Goal: Task Accomplishment & Management: Use online tool/utility

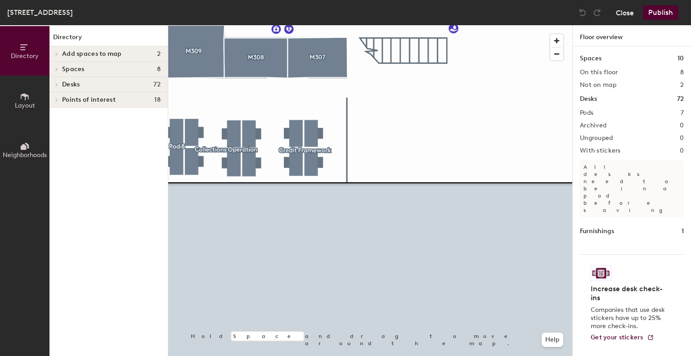
click at [617, 10] on button "Close" at bounding box center [625, 12] width 18 height 14
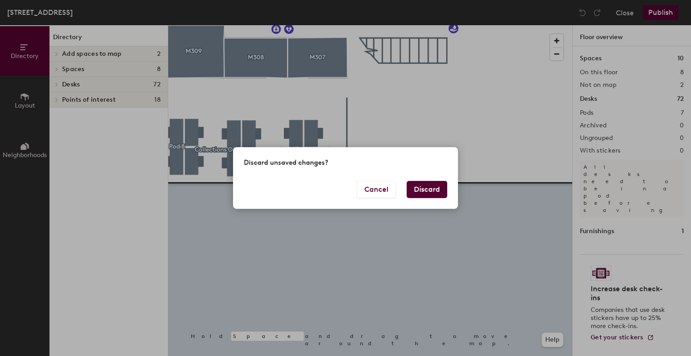
click at [419, 189] on button "Discard" at bounding box center [426, 189] width 40 height 17
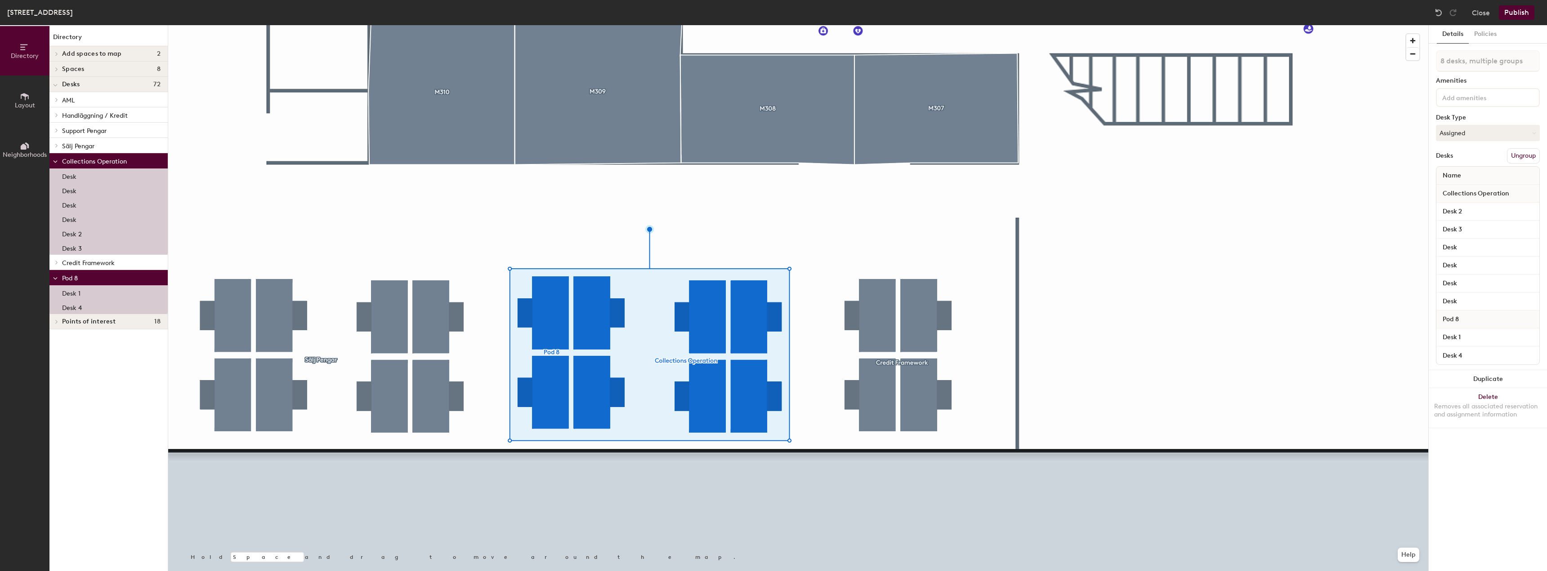
click at [1524, 154] on button "Ungroup" at bounding box center [1523, 155] width 33 height 15
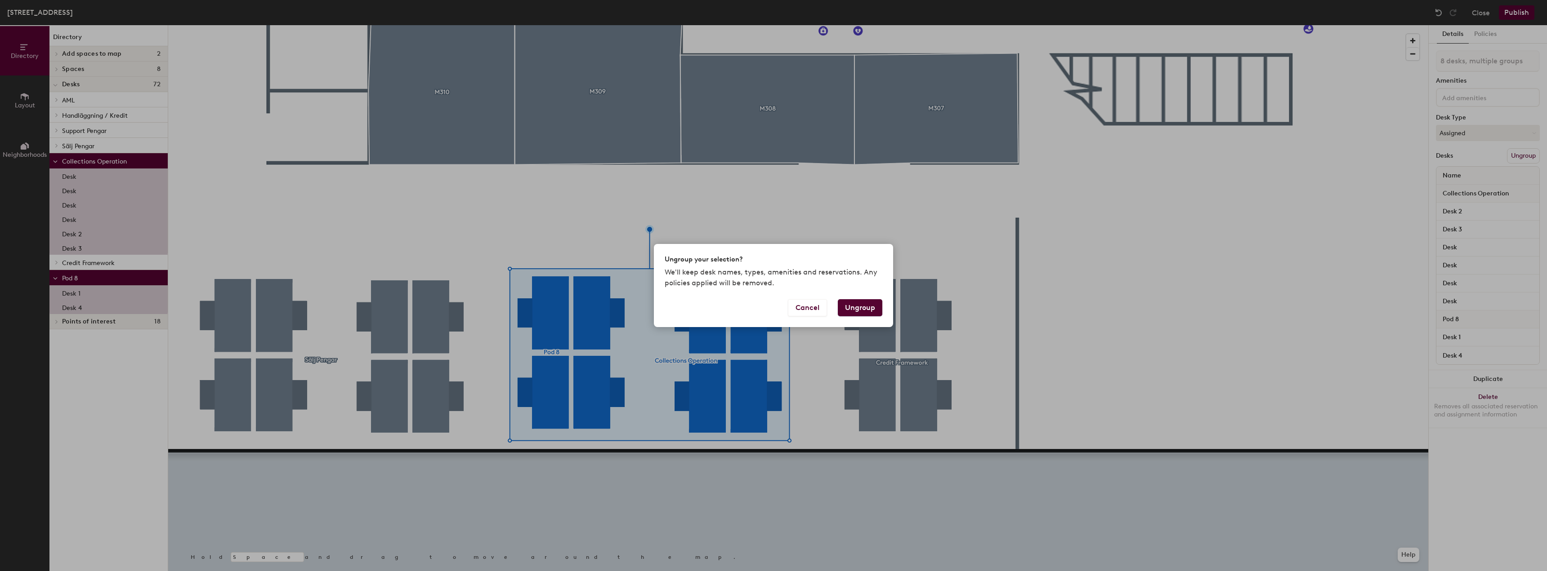
click at [865, 310] on button "Ungroup" at bounding box center [860, 307] width 45 height 17
type input "8 desks"
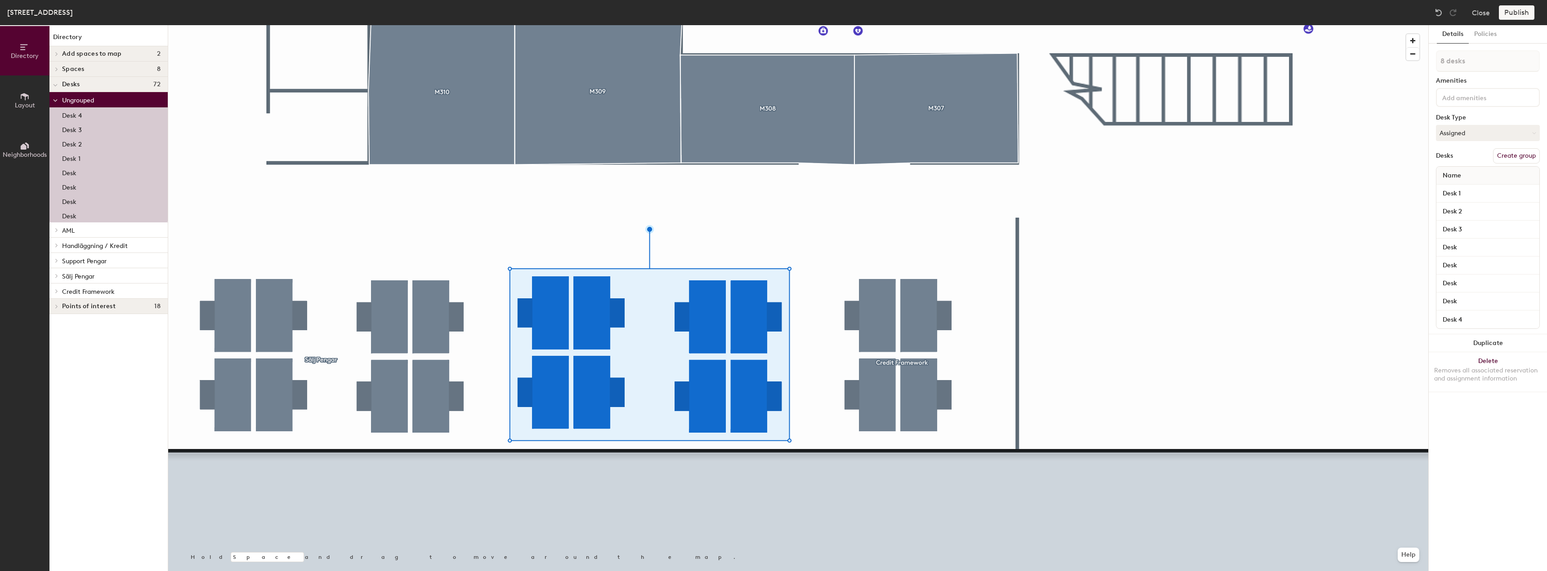
click at [1531, 153] on button "Create group" at bounding box center [1516, 155] width 47 height 15
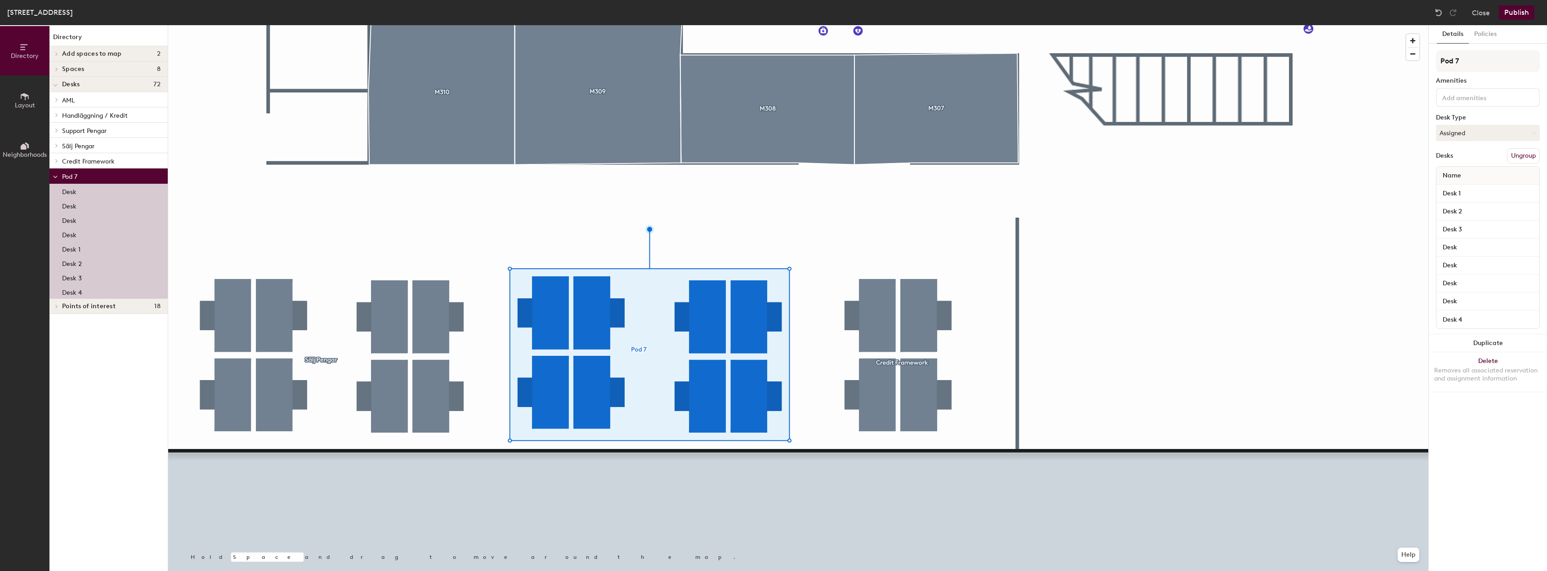
click at [1399, 70] on div "Directory Layout Neighborhoods Directory Add spaces to map 2 M307 M308 Spaces 8…" at bounding box center [773, 298] width 1547 height 546
click at [1467, 62] on input "Cole" at bounding box center [1488, 61] width 104 height 22
click at [1387, 63] on div "Directory Layout Neighborhoods Directory Add spaces to map 2 M307 M308 Spaces 8…" at bounding box center [773, 298] width 1547 height 546
paste input "lections Operations"
type input "Collections Operations"
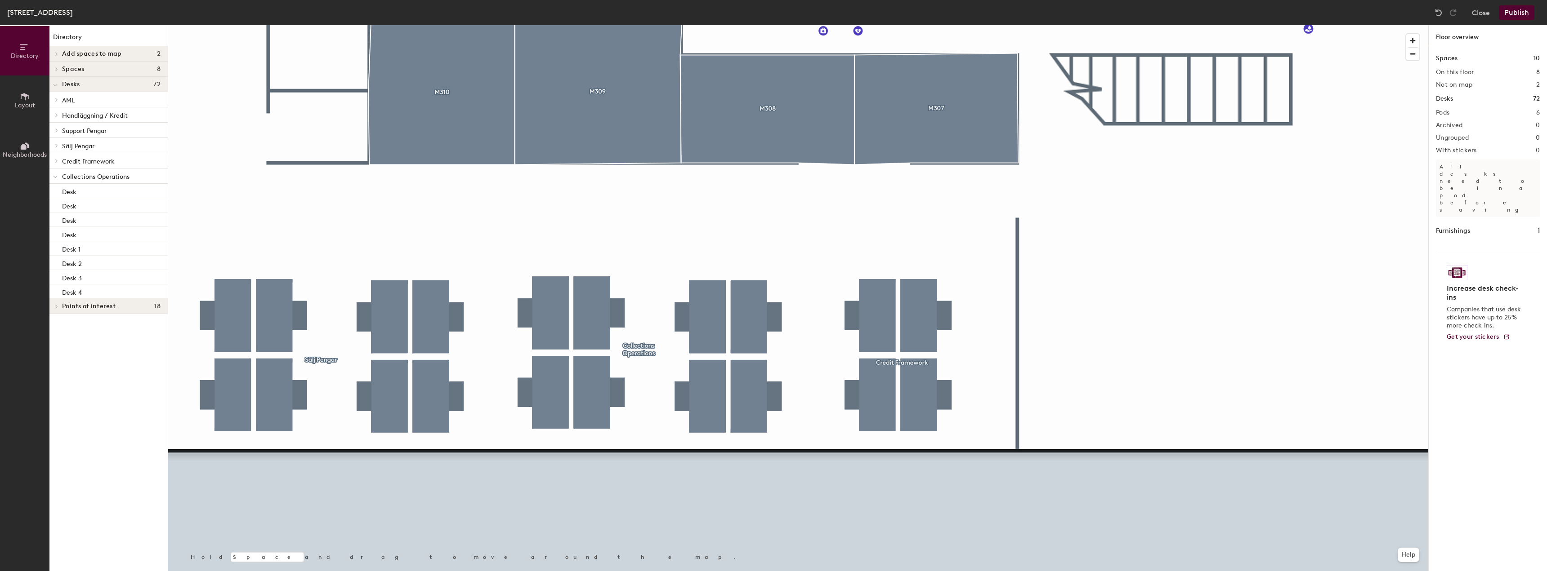
click at [1509, 18] on button "Publish" at bounding box center [1517, 12] width 36 height 14
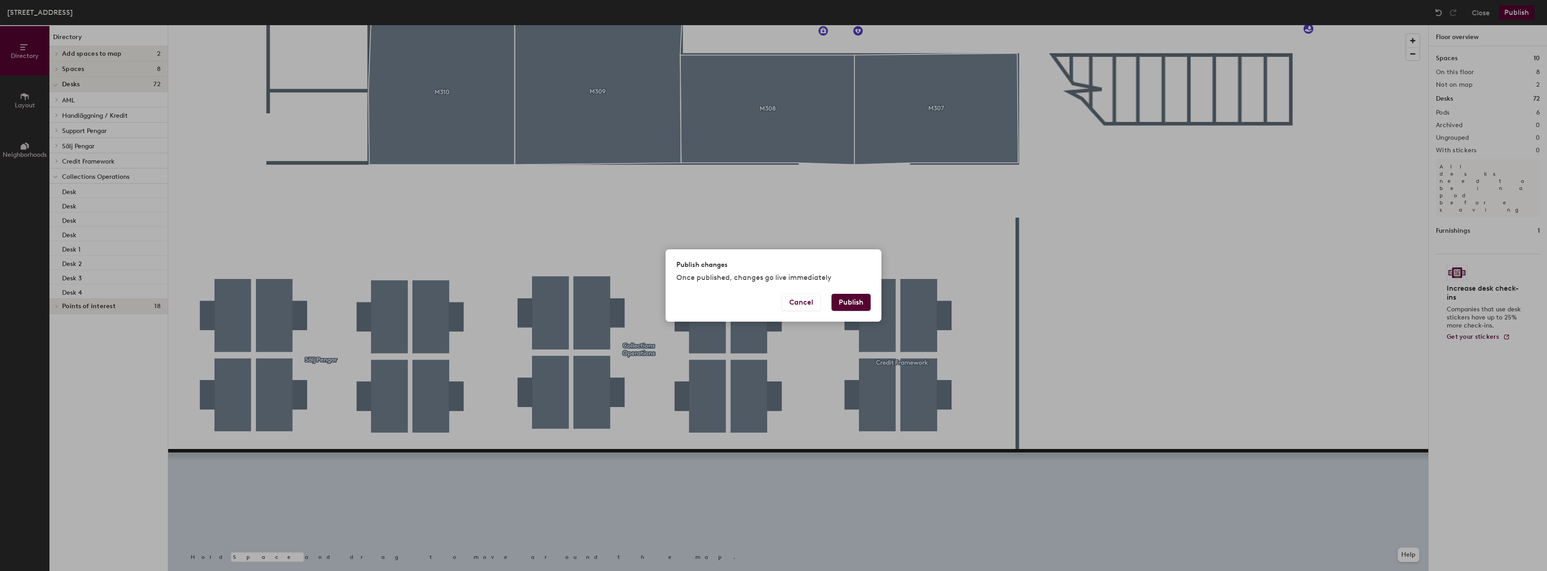
click at [853, 306] on button "Publish" at bounding box center [850, 302] width 39 height 17
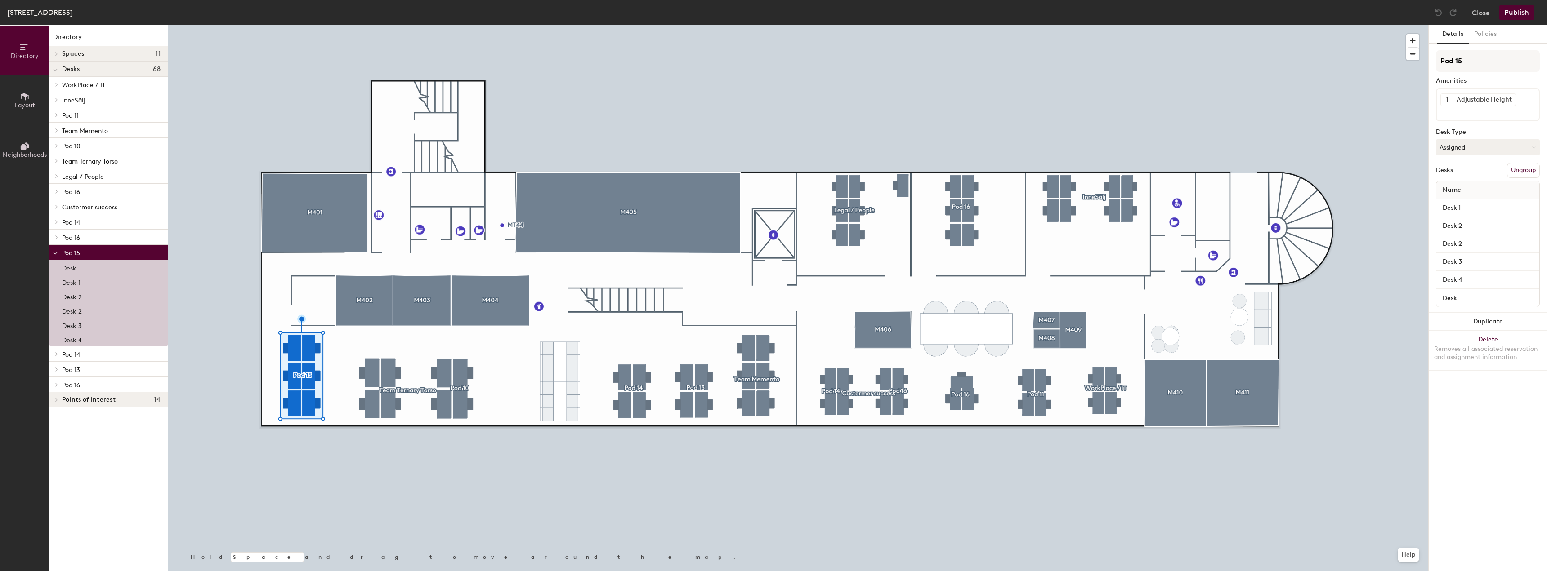
click at [1527, 174] on button "Ungroup" at bounding box center [1523, 170] width 33 height 15
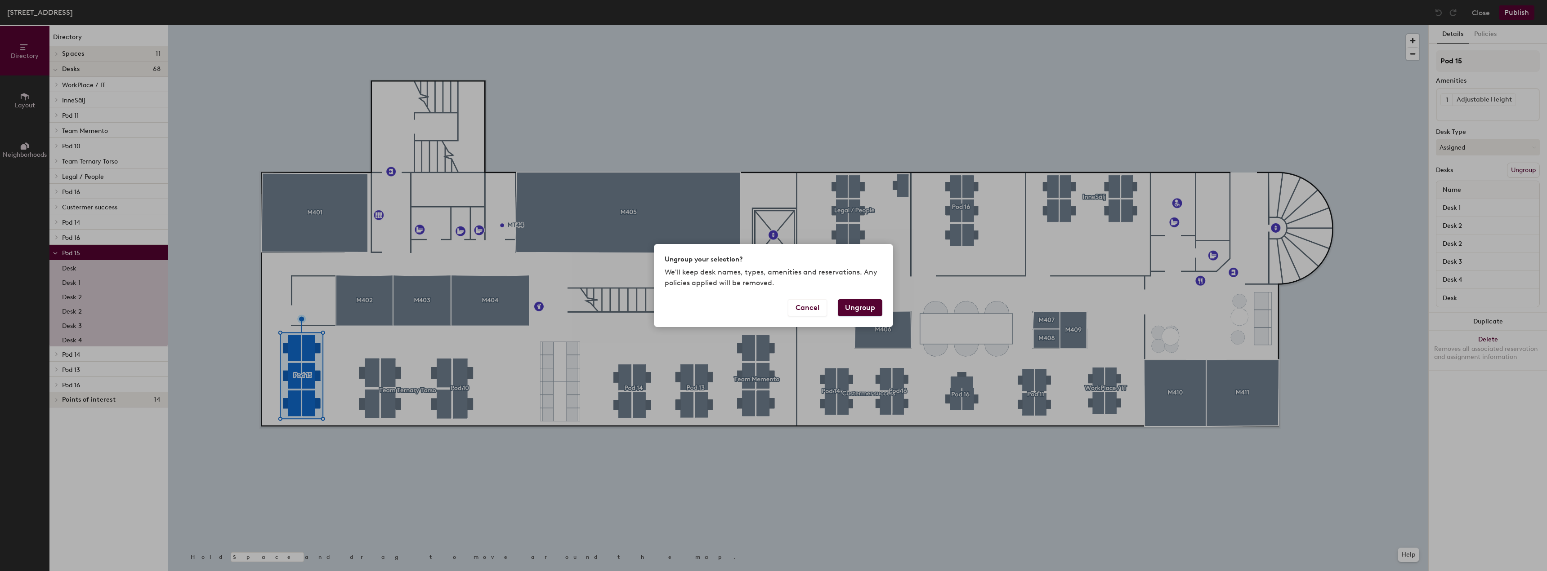
click at [860, 312] on button "Ungroup" at bounding box center [860, 307] width 45 height 17
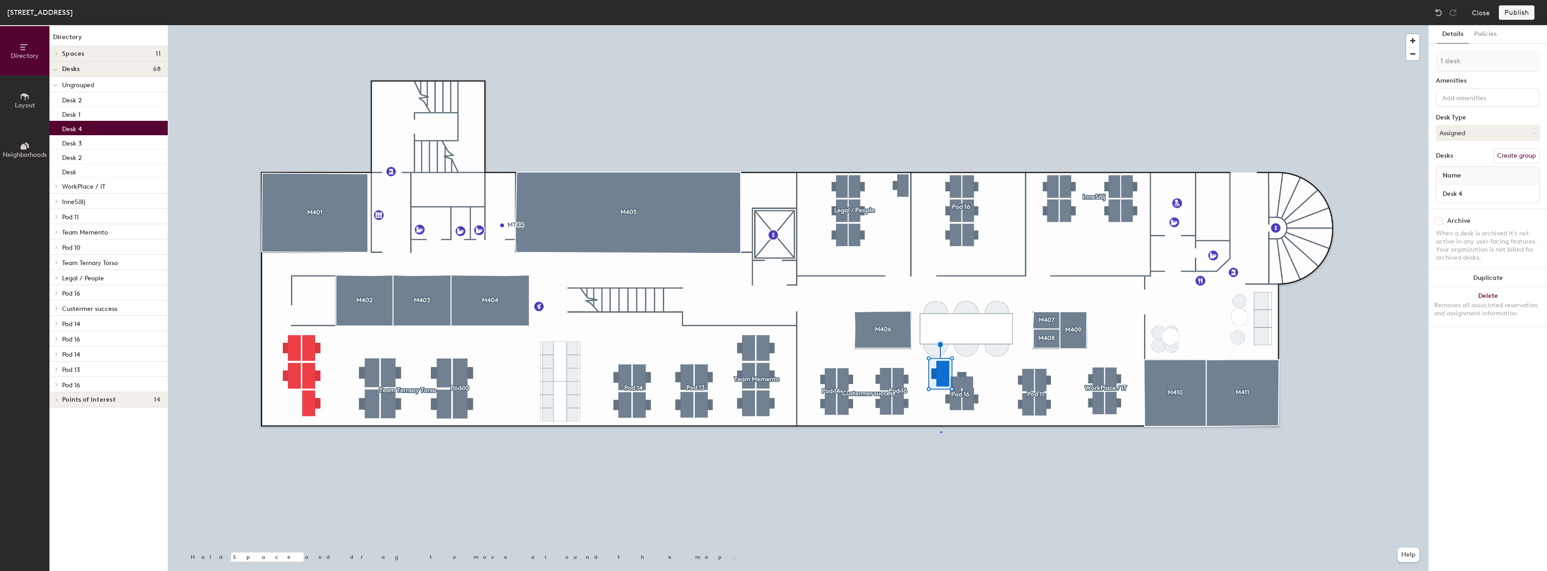
click at [940, 25] on div at bounding box center [798, 25] width 1260 height 0
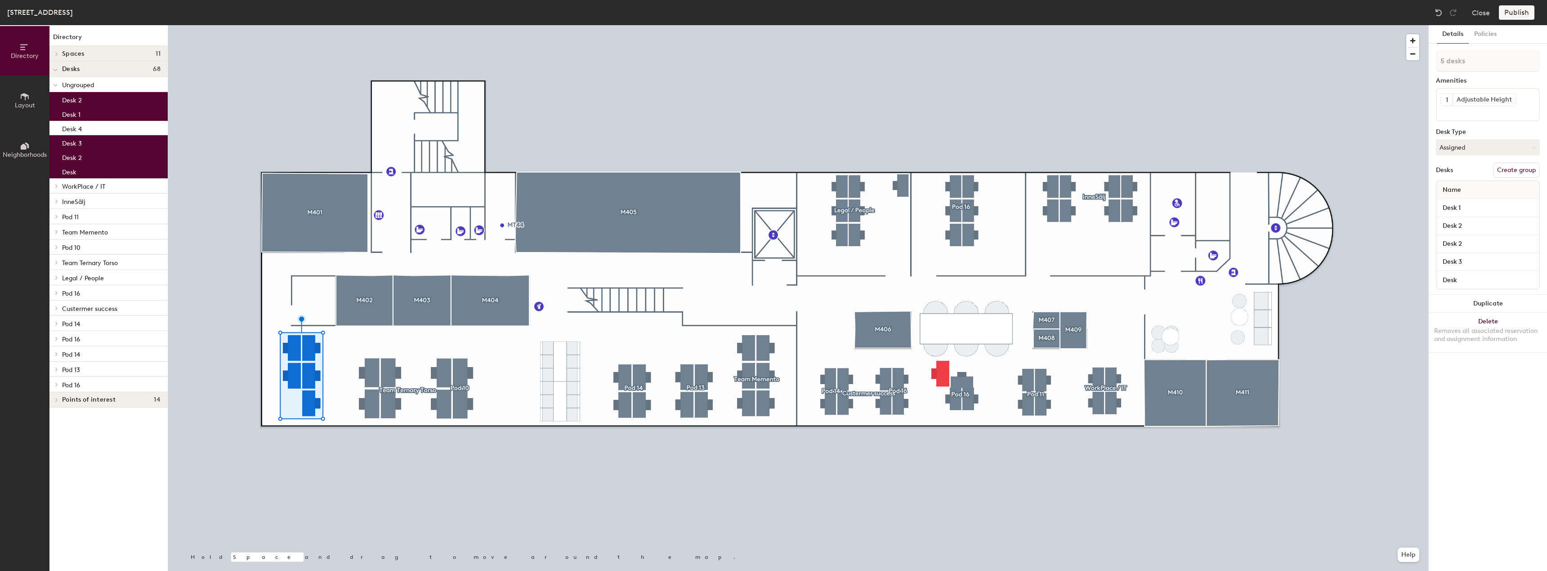
click at [1514, 170] on button "Create group" at bounding box center [1516, 170] width 47 height 15
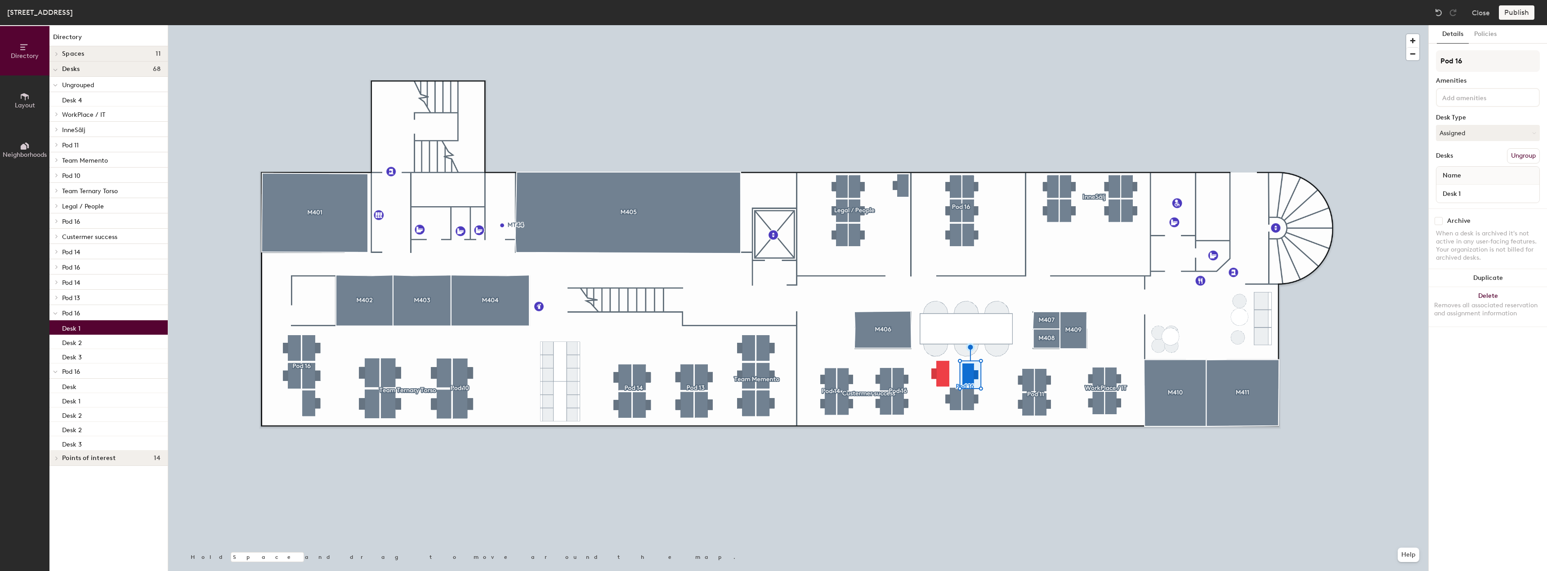
click at [17, 108] on span "Layout" at bounding box center [25, 106] width 20 height 8
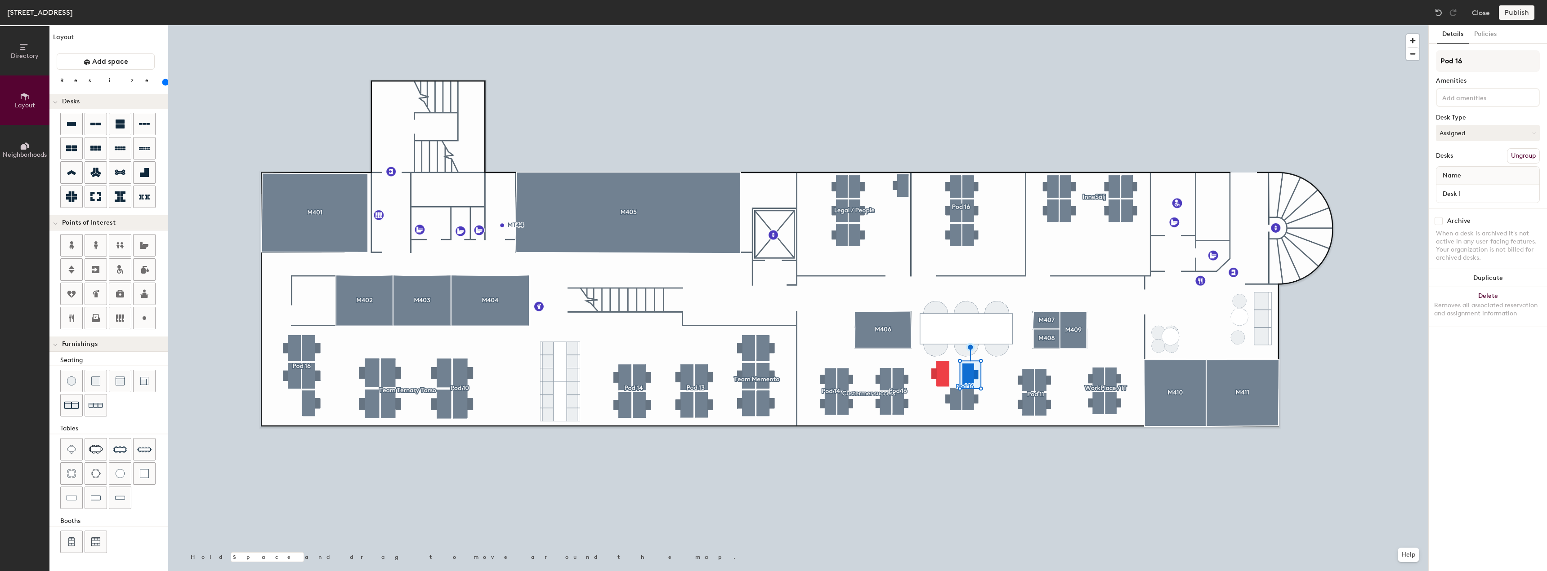
click at [944, 25] on div at bounding box center [798, 25] width 1260 height 0
click at [163, 80] on input "range" at bounding box center [163, 82] width 0 height 7
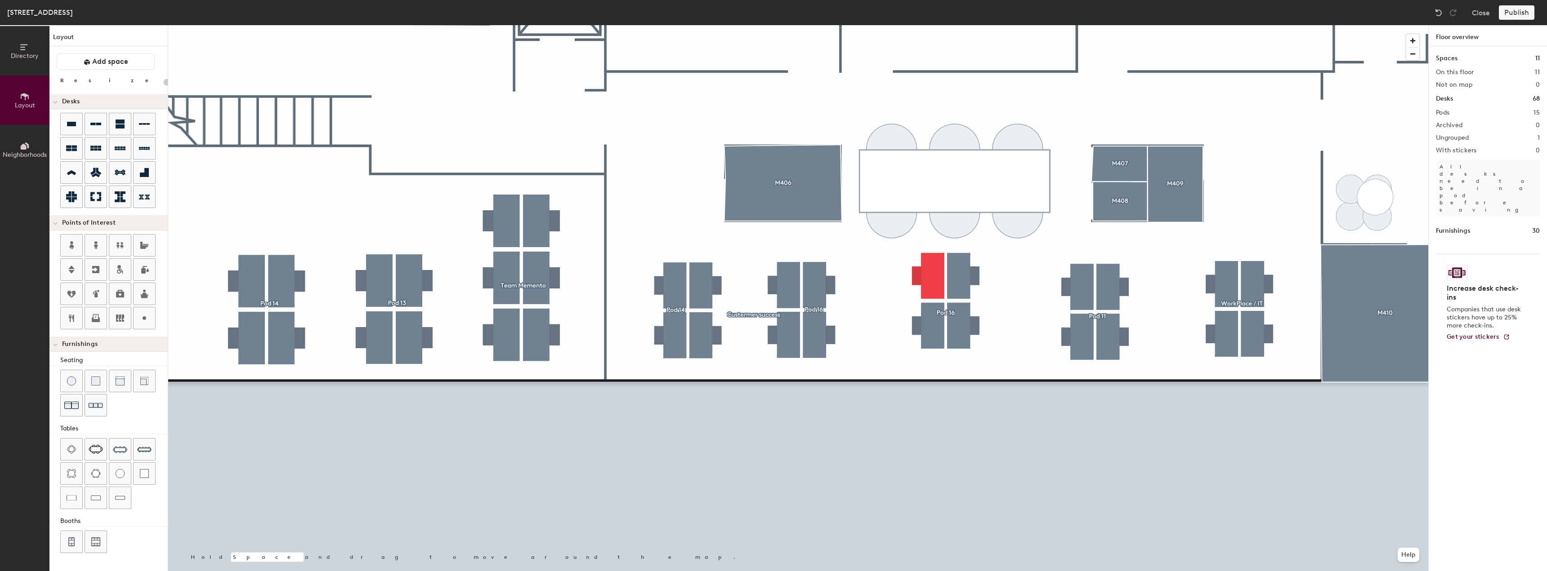
type input "140"
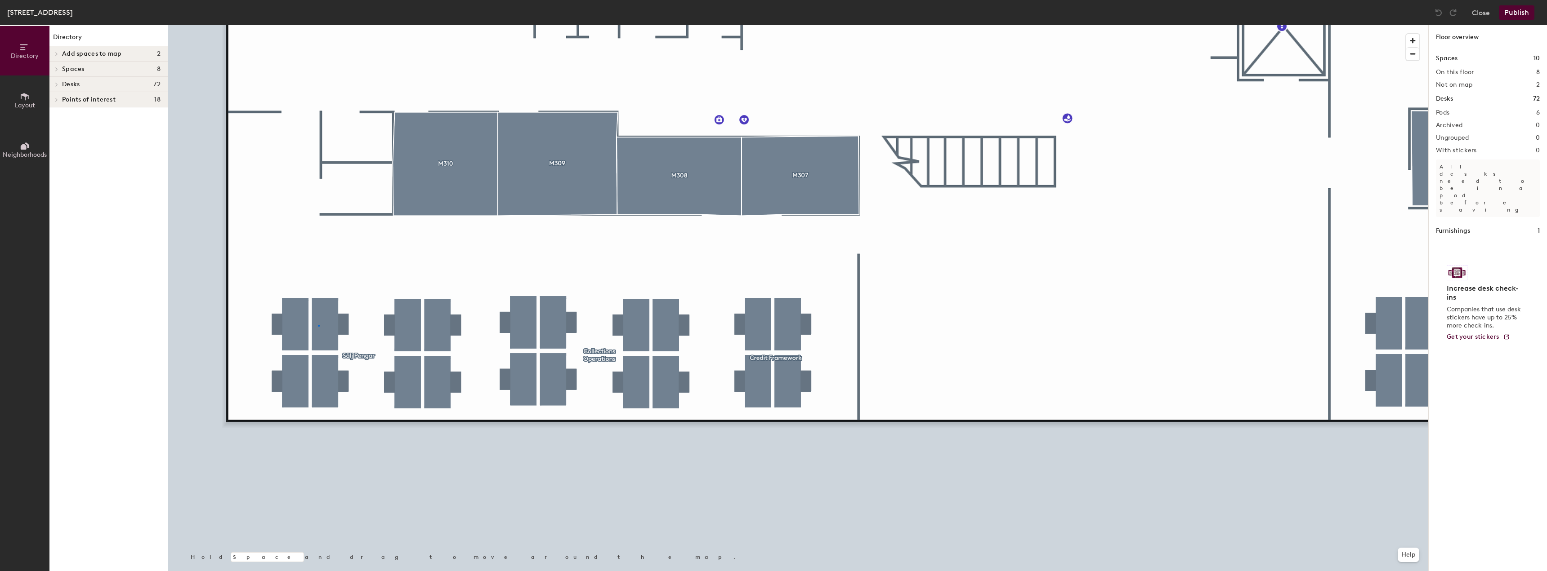
click at [318, 25] on div at bounding box center [798, 25] width 1260 height 0
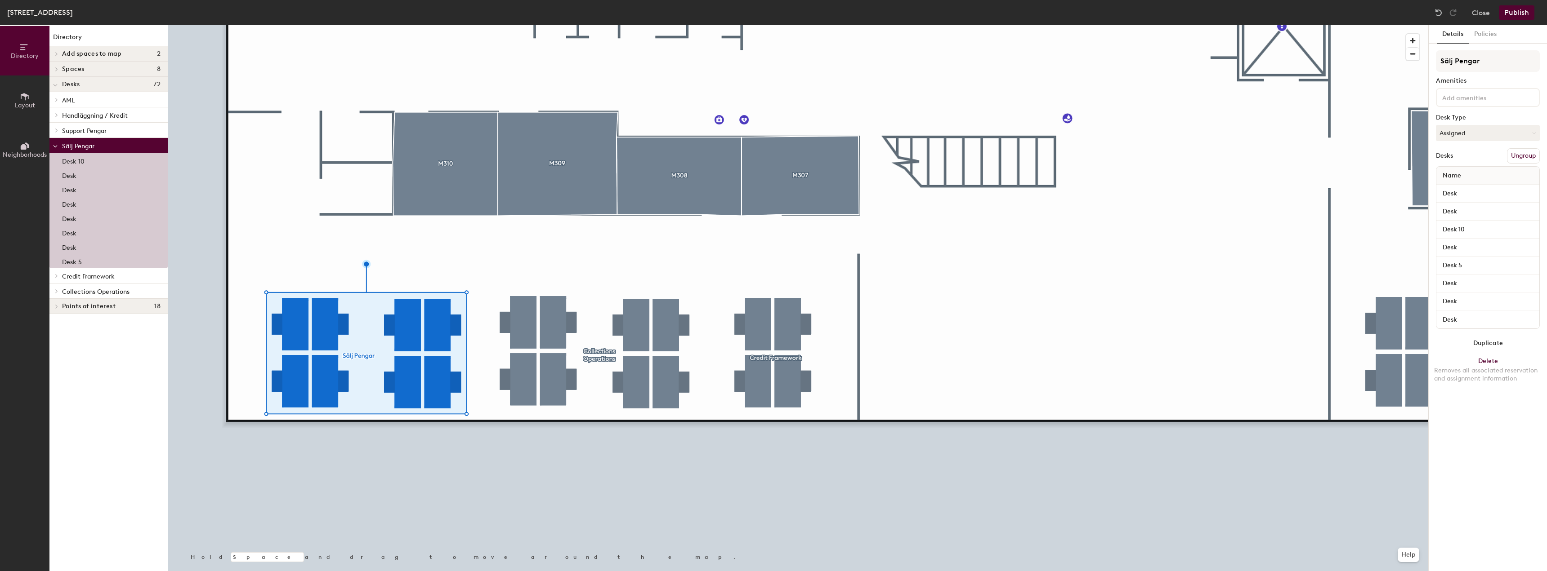
click at [1530, 160] on button "Ungroup" at bounding box center [1523, 155] width 33 height 15
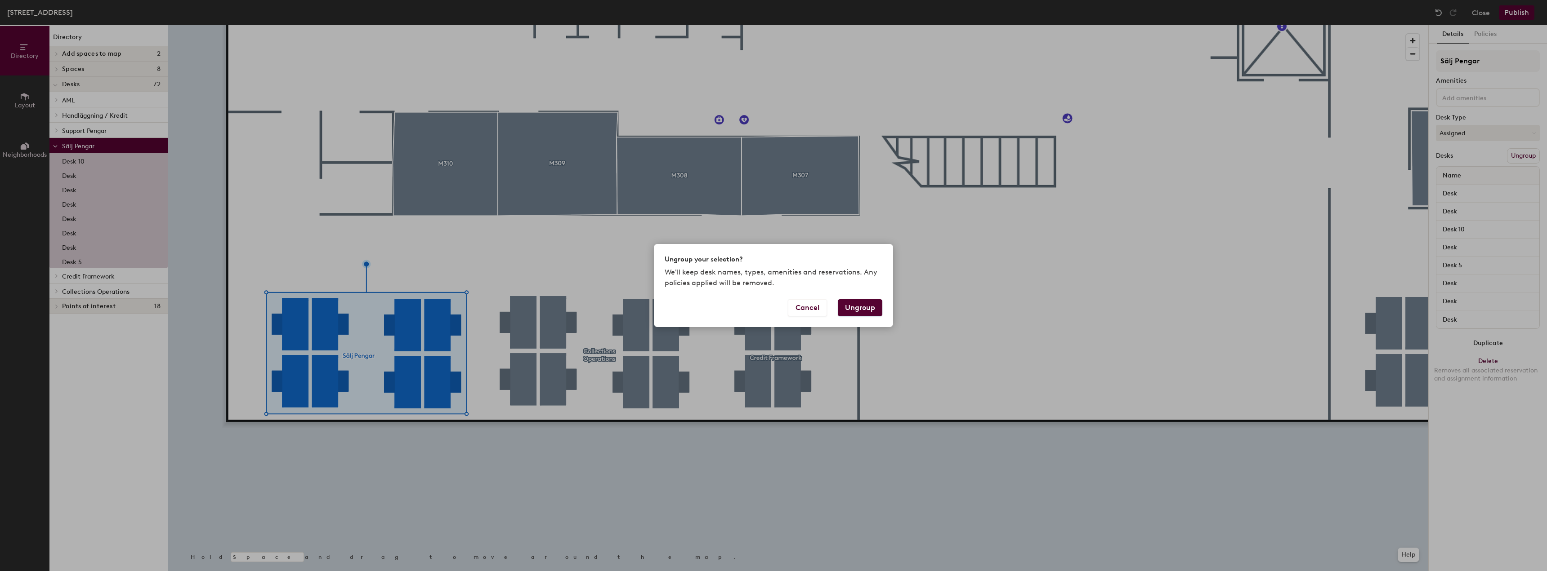
click at [866, 310] on button "Ungroup" at bounding box center [860, 307] width 45 height 17
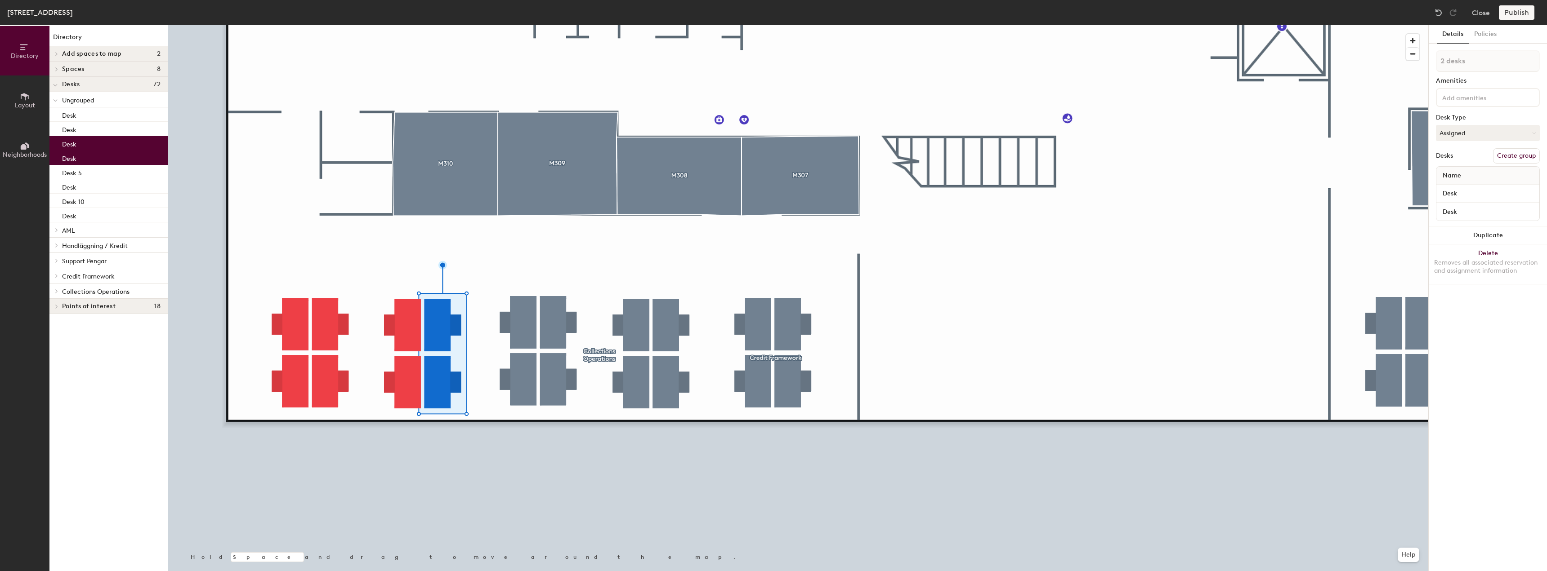
click at [1525, 159] on button "Create group" at bounding box center [1516, 155] width 47 height 15
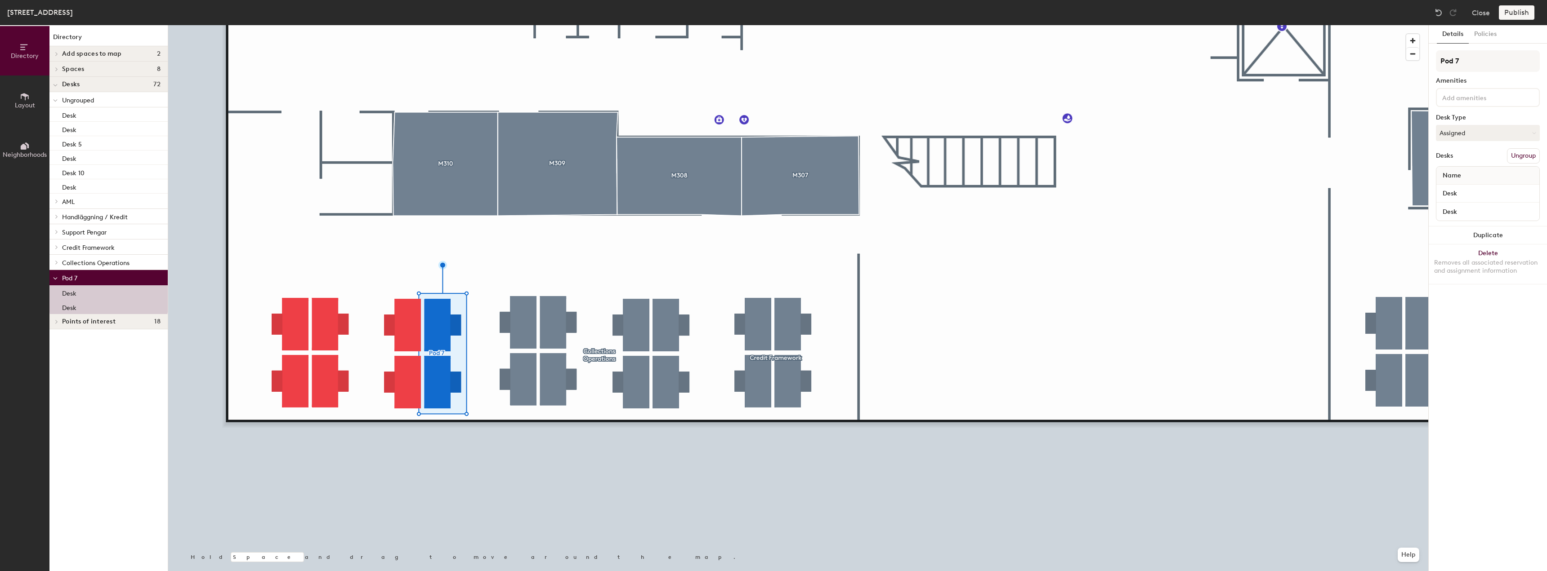
click at [1419, 63] on div "Directory Layout Neighborhoods Directory Add spaces to map 2 M307 M308 Spaces 8…" at bounding box center [773, 298] width 1547 height 546
click at [1480, 59] on input "Pod 7" at bounding box center [1488, 61] width 104 height 22
click at [1407, 65] on div "Directory Layout Neighborhoods Directory Add spaces to map 2 M307 M308 Spaces 8…" at bounding box center [773, 298] width 1547 height 546
paste input "Wizard"
type input "Wizard"
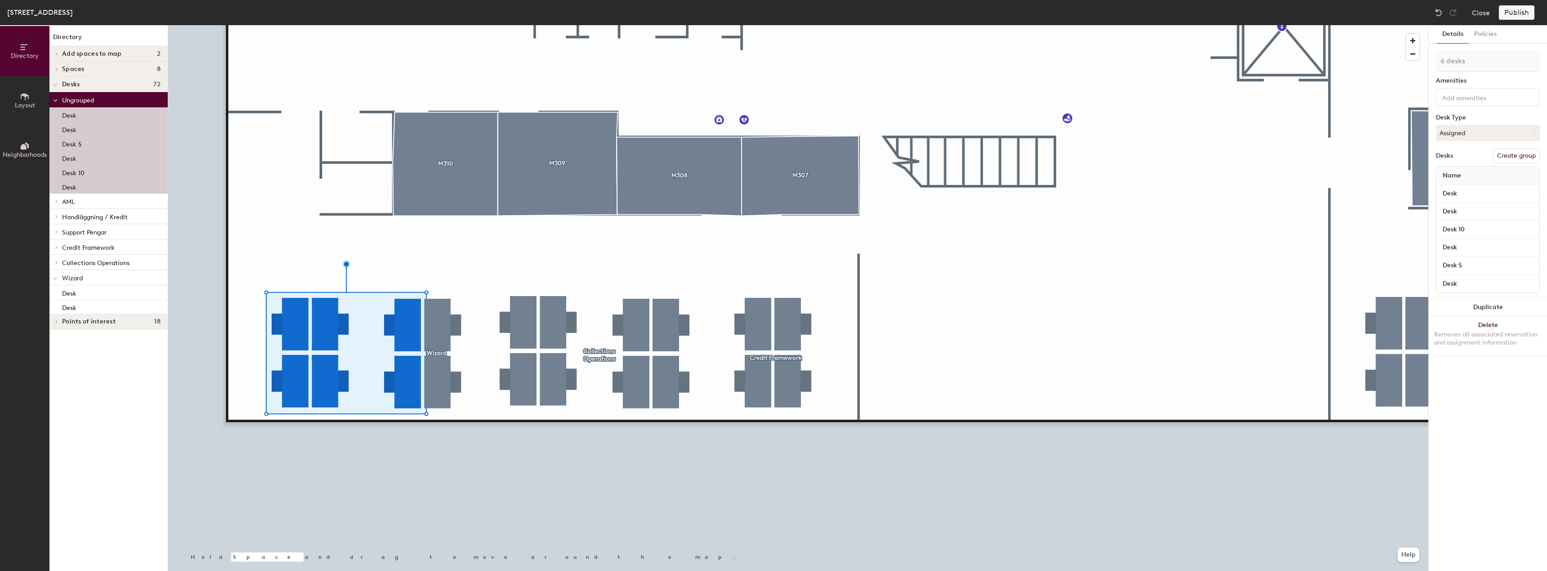
click at [1520, 158] on button "Create group" at bounding box center [1516, 155] width 47 height 15
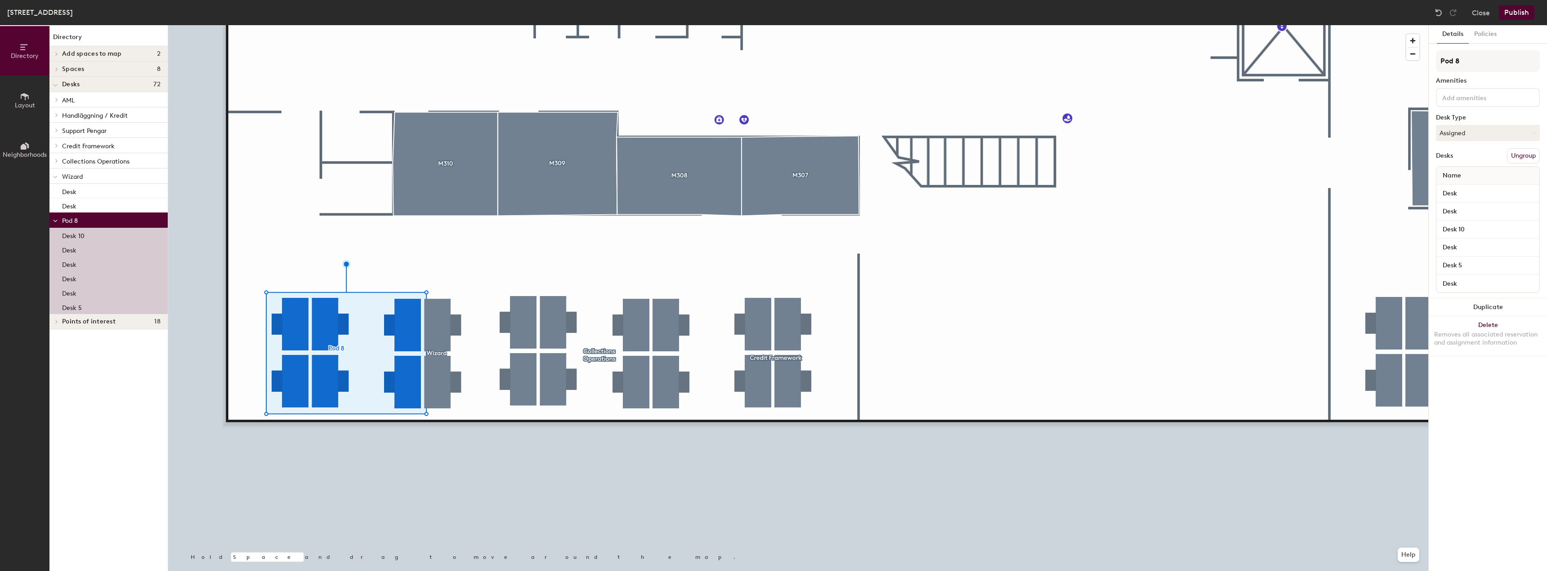
click at [941, 25] on div at bounding box center [798, 25] width 1260 height 0
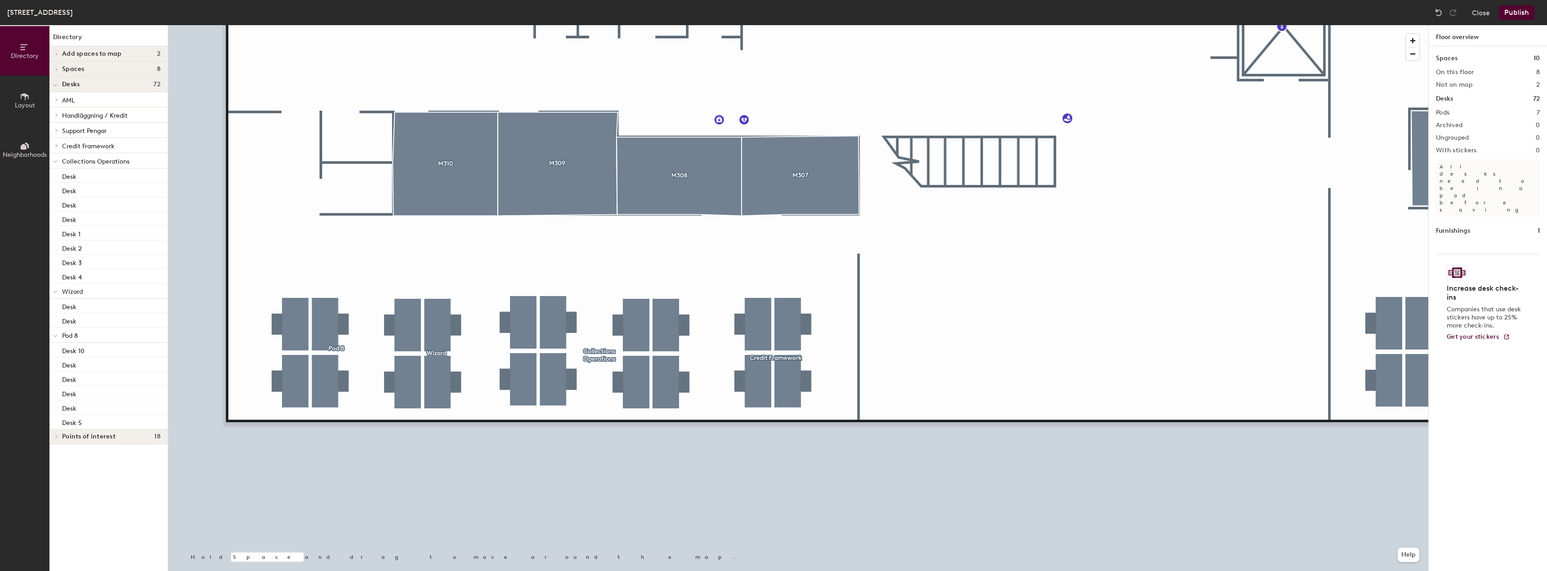
click at [1520, 16] on button "Publish" at bounding box center [1517, 12] width 36 height 14
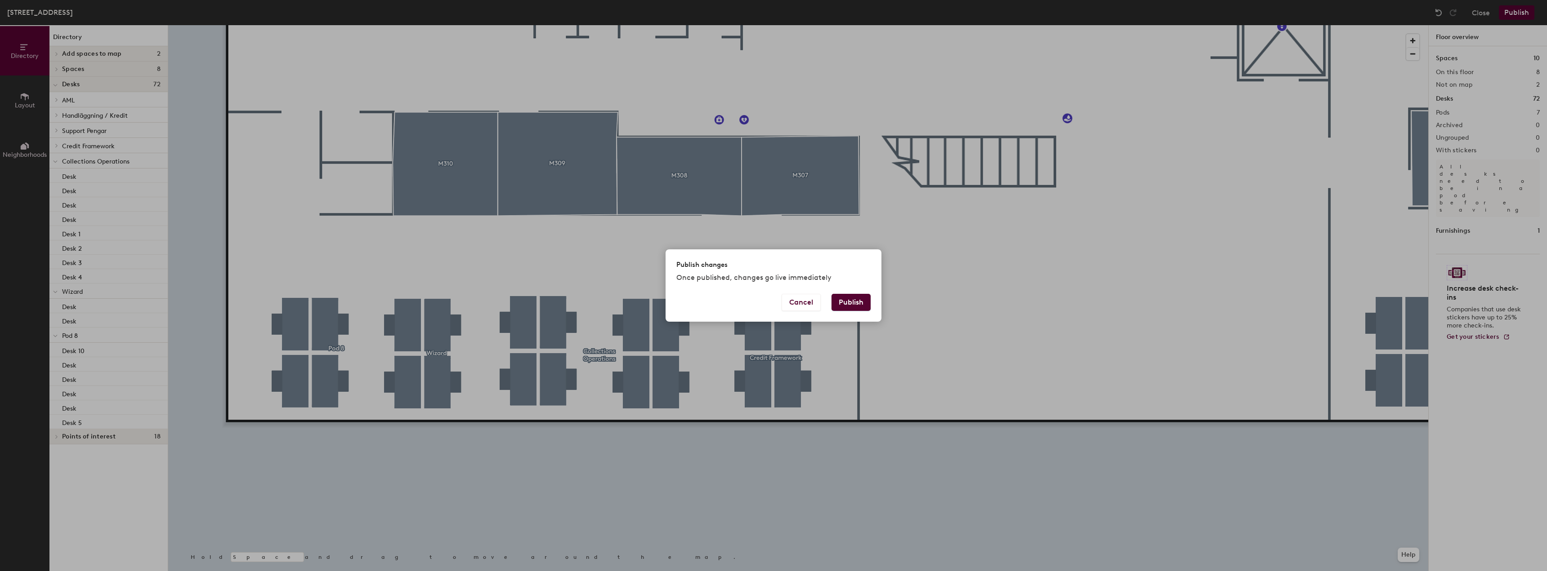
click at [847, 303] on button "Publish" at bounding box center [850, 302] width 39 height 17
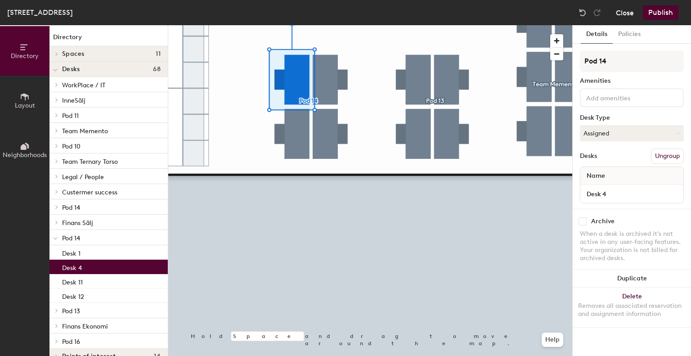
click at [619, 12] on button "Close" at bounding box center [625, 12] width 18 height 14
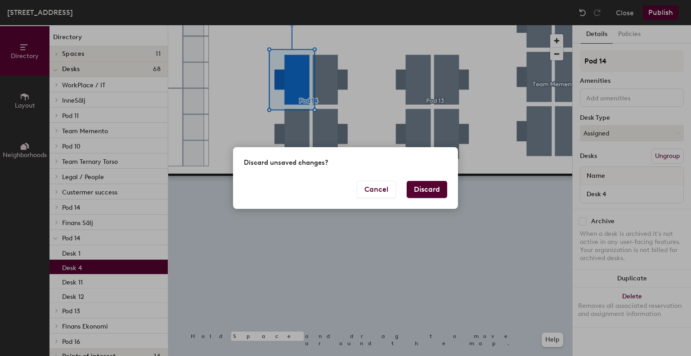
drag, startPoint x: 428, startPoint y: 188, endPoint x: 432, endPoint y: 193, distance: 6.4
click at [428, 188] on button "Discard" at bounding box center [426, 189] width 40 height 17
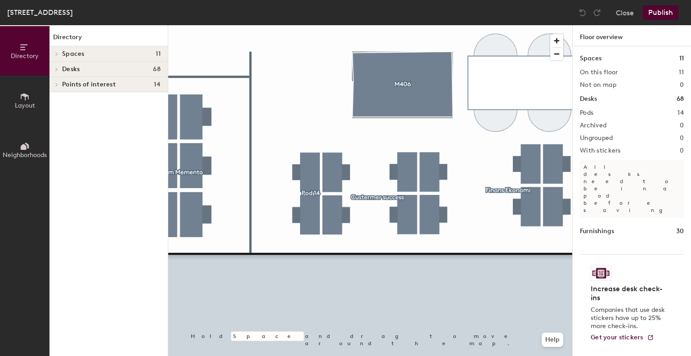
click at [306, 25] on div at bounding box center [370, 25] width 404 height 0
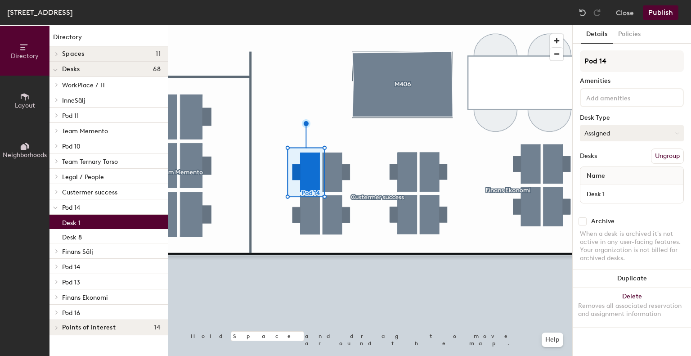
click at [625, 132] on button "Assigned" at bounding box center [632, 133] width 104 height 16
click at [602, 160] on div "Assigned" at bounding box center [625, 160] width 90 height 13
click at [618, 150] on div "Desks Ungroup" at bounding box center [632, 155] width 104 height 15
click at [661, 17] on button "Publish" at bounding box center [661, 12] width 36 height 14
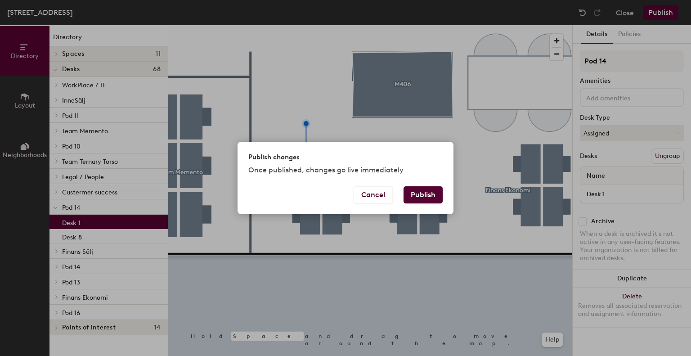
click at [433, 196] on button "Publish" at bounding box center [422, 194] width 39 height 17
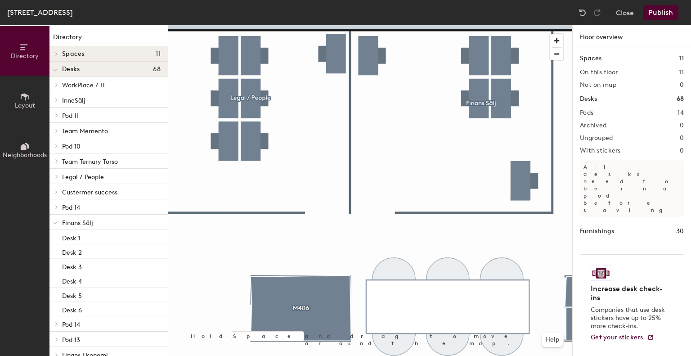
click at [653, 13] on button "Publish" at bounding box center [661, 12] width 36 height 14
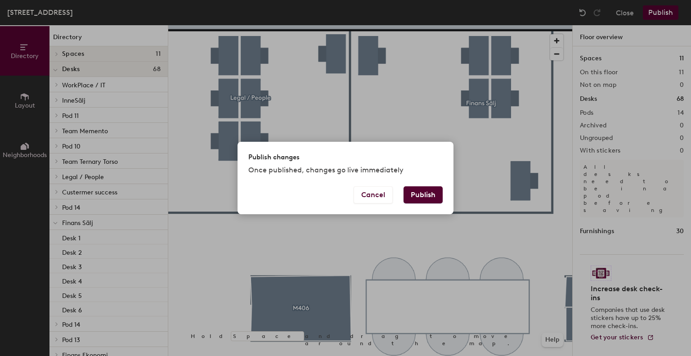
click at [426, 192] on button "Publish" at bounding box center [422, 194] width 39 height 17
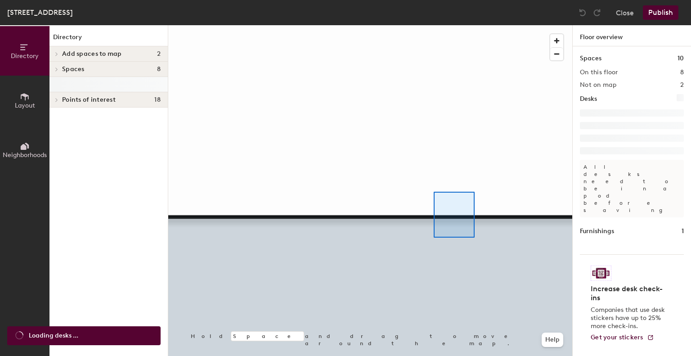
click at [435, 25] on div at bounding box center [370, 25] width 404 height 0
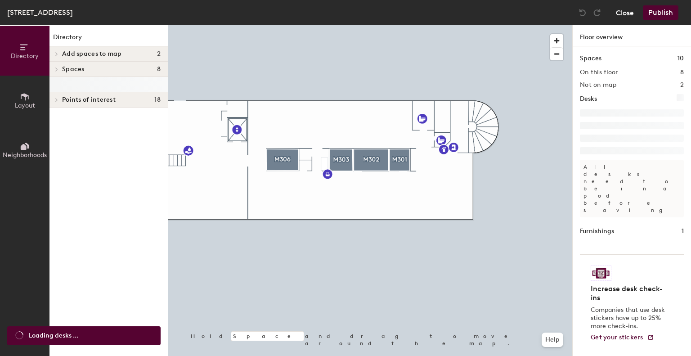
click at [630, 14] on button "Close" at bounding box center [625, 12] width 18 height 14
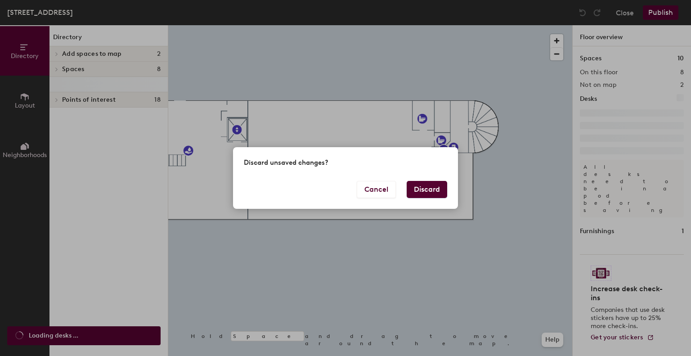
click at [431, 187] on button "Discard" at bounding box center [426, 189] width 40 height 17
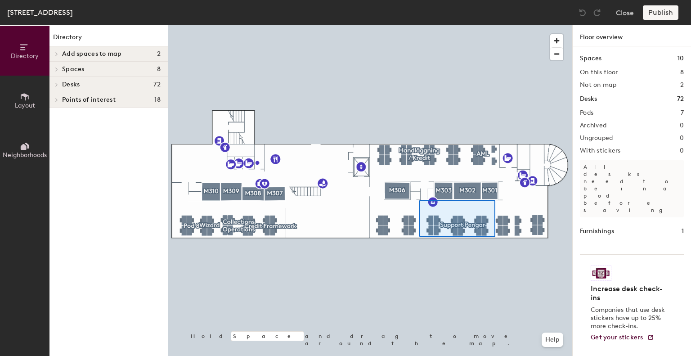
click at [419, 25] on div at bounding box center [370, 25] width 404 height 0
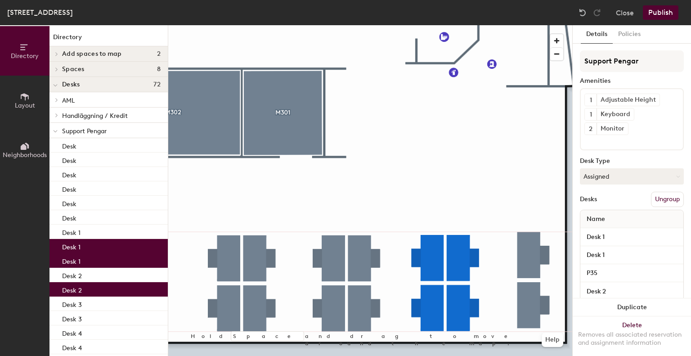
click at [509, 25] on div at bounding box center [370, 25] width 404 height 0
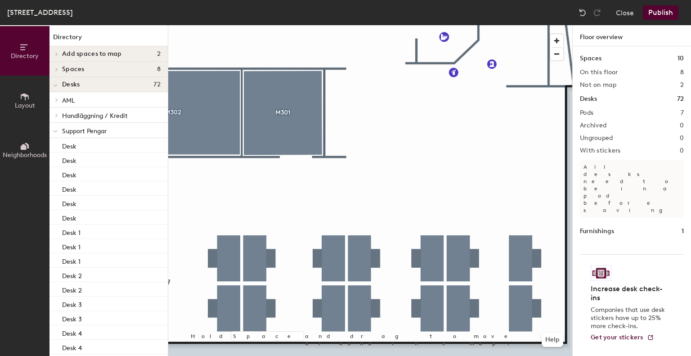
click at [657, 12] on button "Publish" at bounding box center [661, 12] width 36 height 14
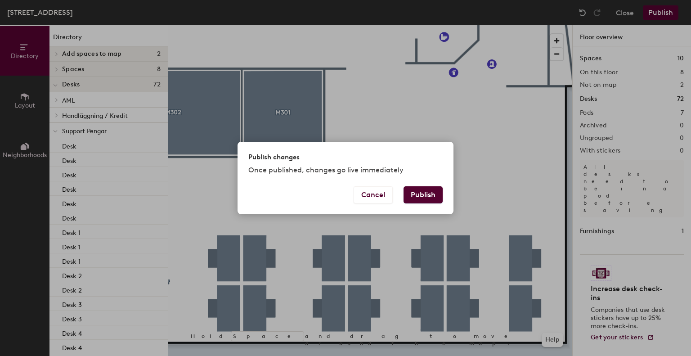
click at [425, 194] on button "Publish" at bounding box center [422, 194] width 39 height 17
